Goal: Navigation & Orientation: Find specific page/section

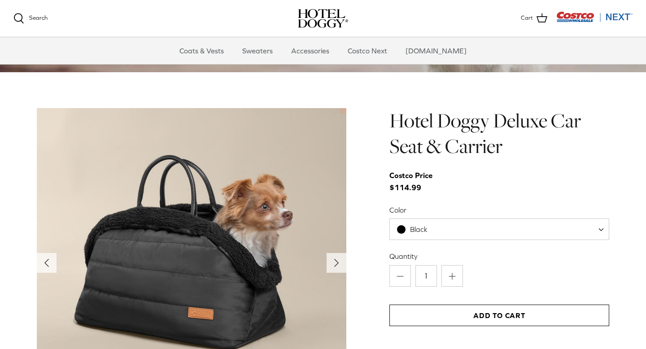
scroll to position [855, 0]
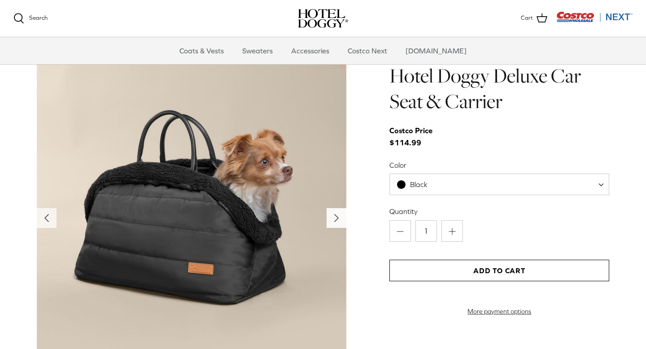
click at [338, 215] on icon "Right" at bounding box center [336, 218] width 14 height 14
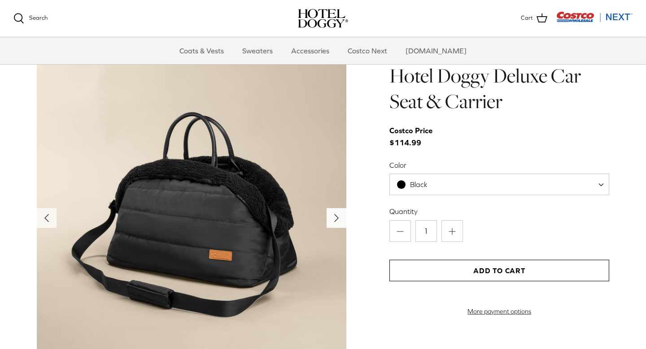
click at [339, 217] on icon "Right" at bounding box center [336, 218] width 14 height 14
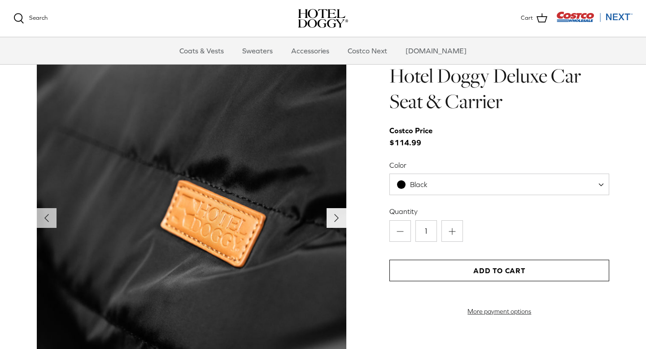
click at [339, 217] on icon "Right" at bounding box center [336, 218] width 14 height 14
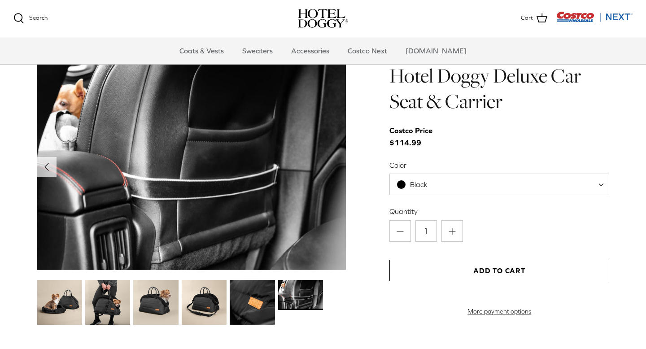
click at [154, 309] on img at bounding box center [155, 302] width 45 height 45
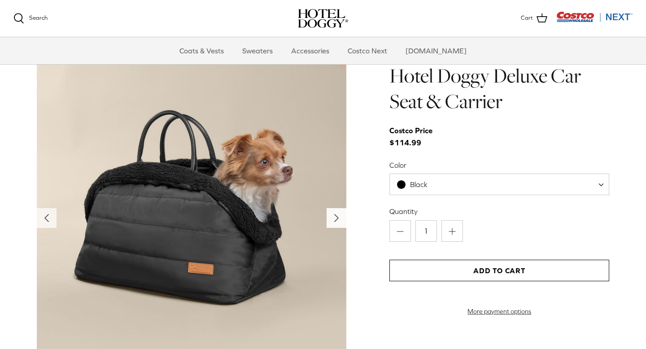
click at [338, 221] on icon "Right" at bounding box center [336, 218] width 14 height 14
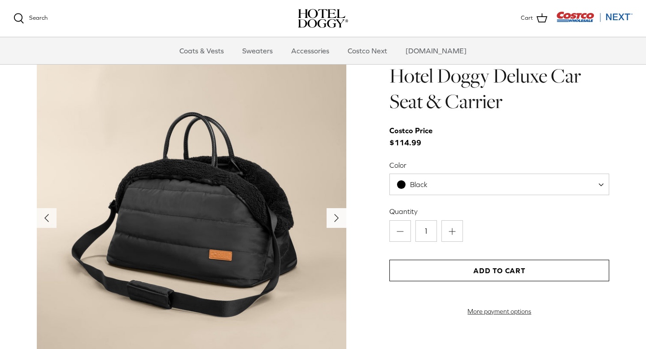
click at [338, 223] on icon "Right" at bounding box center [336, 218] width 14 height 14
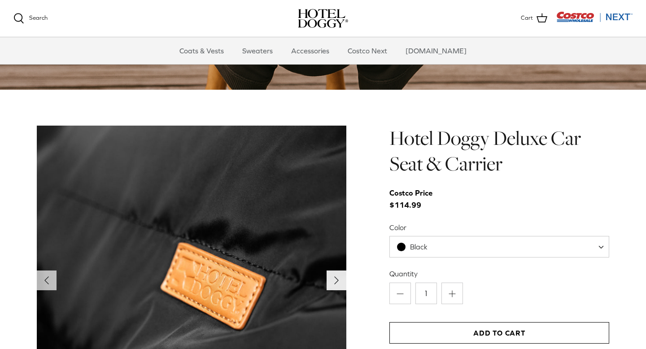
scroll to position [647, 0]
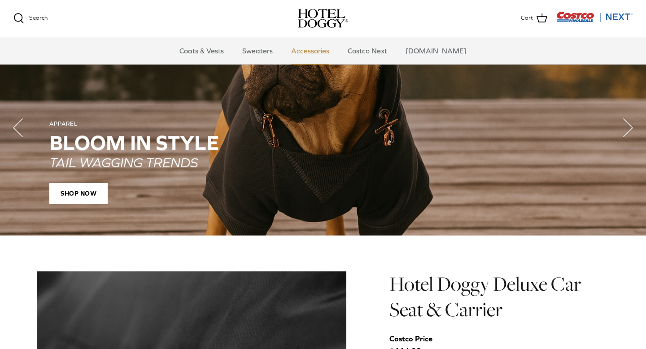
click at [321, 52] on link "Accessories" at bounding box center [310, 50] width 54 height 27
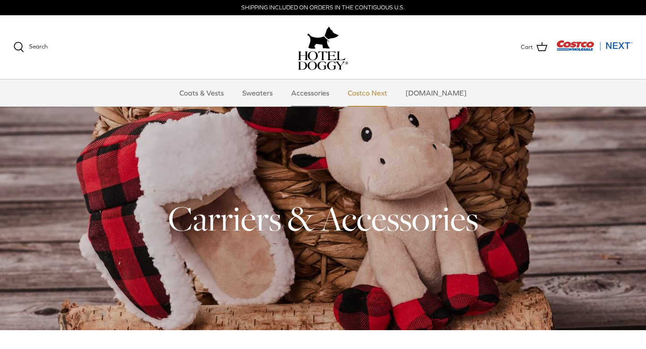
click at [387, 92] on link "Costco Next" at bounding box center [367, 92] width 56 height 27
